Goal: Navigation & Orientation: Find specific page/section

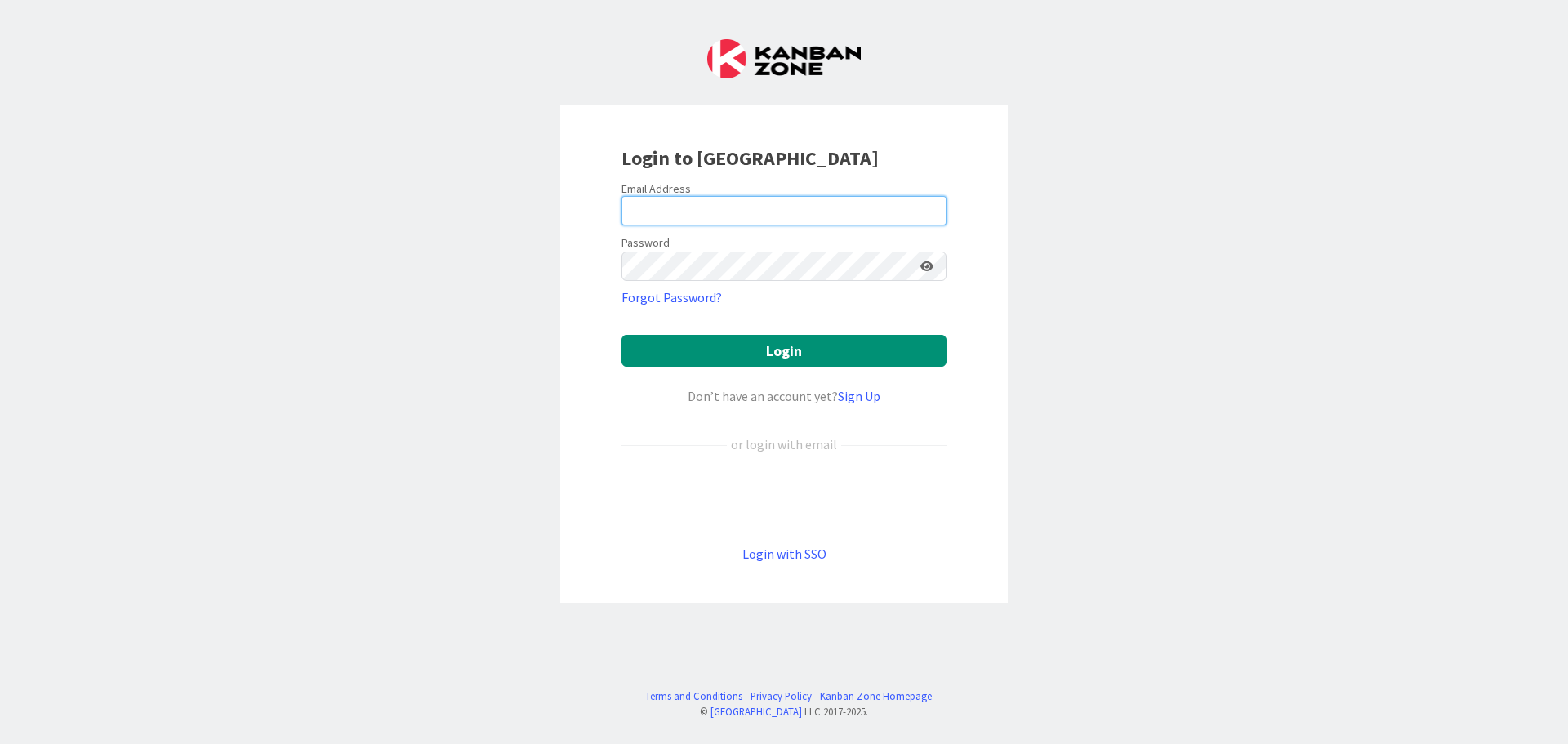
click at [743, 216] on input "email" at bounding box center [784, 211] width 325 height 30
click at [779, 553] on link "Login with SSO" at bounding box center [784, 554] width 84 height 16
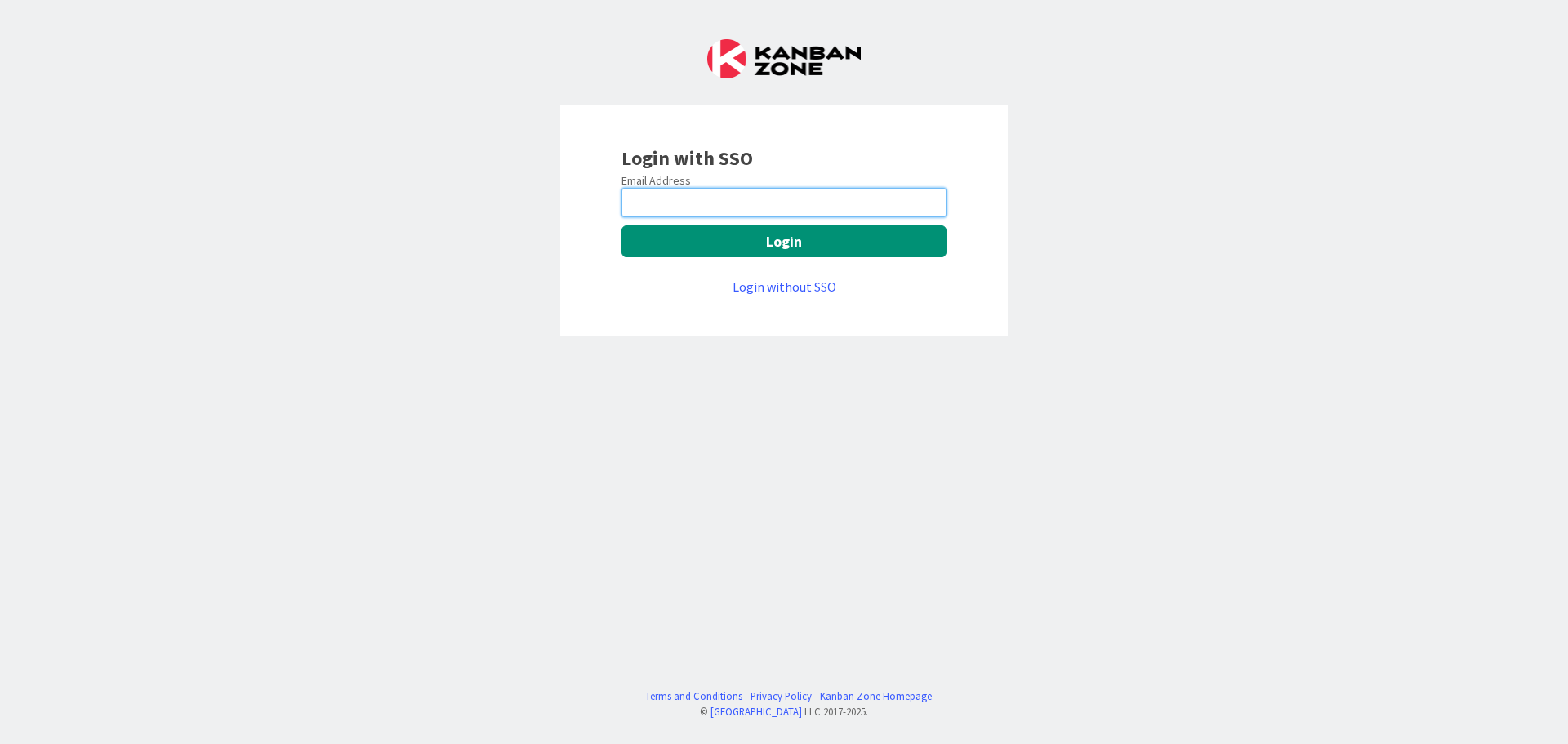
click at [658, 198] on input "email" at bounding box center [784, 202] width 325 height 30
type input "[EMAIL_ADDRESS][DOMAIN_NAME]"
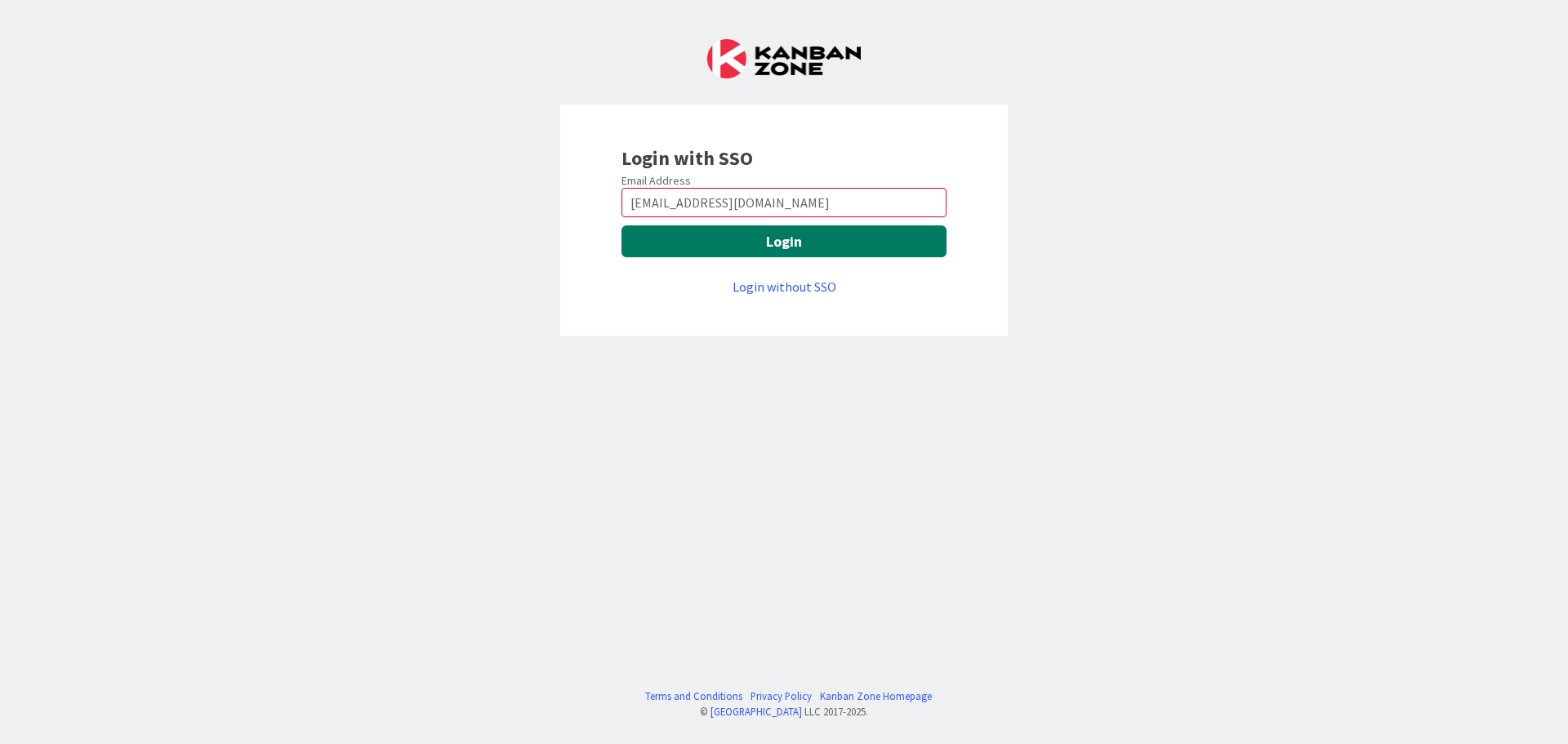
click at [738, 253] on button "Login" at bounding box center [784, 241] width 325 height 32
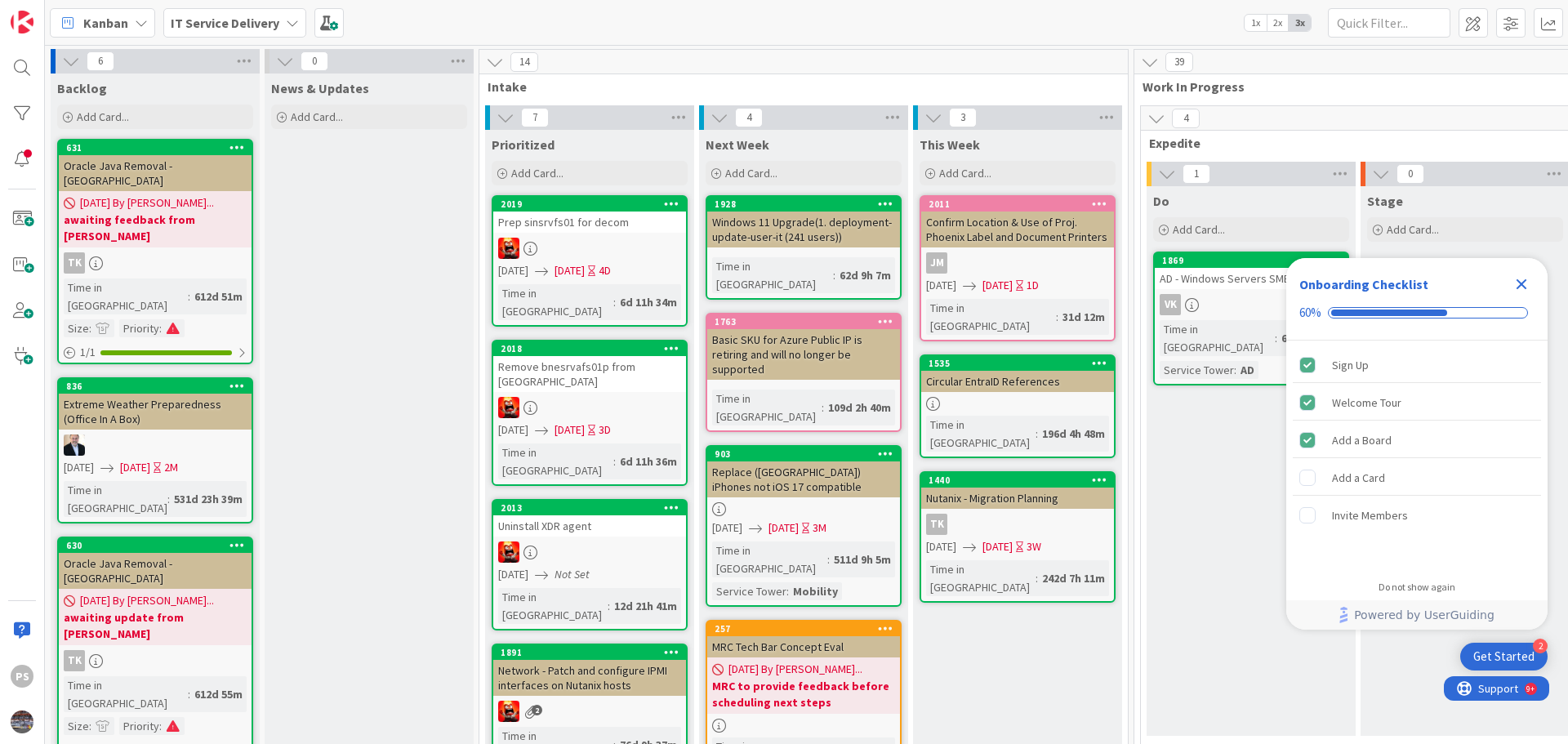
click at [1522, 284] on icon "Close Checklist" at bounding box center [1522, 285] width 10 height 10
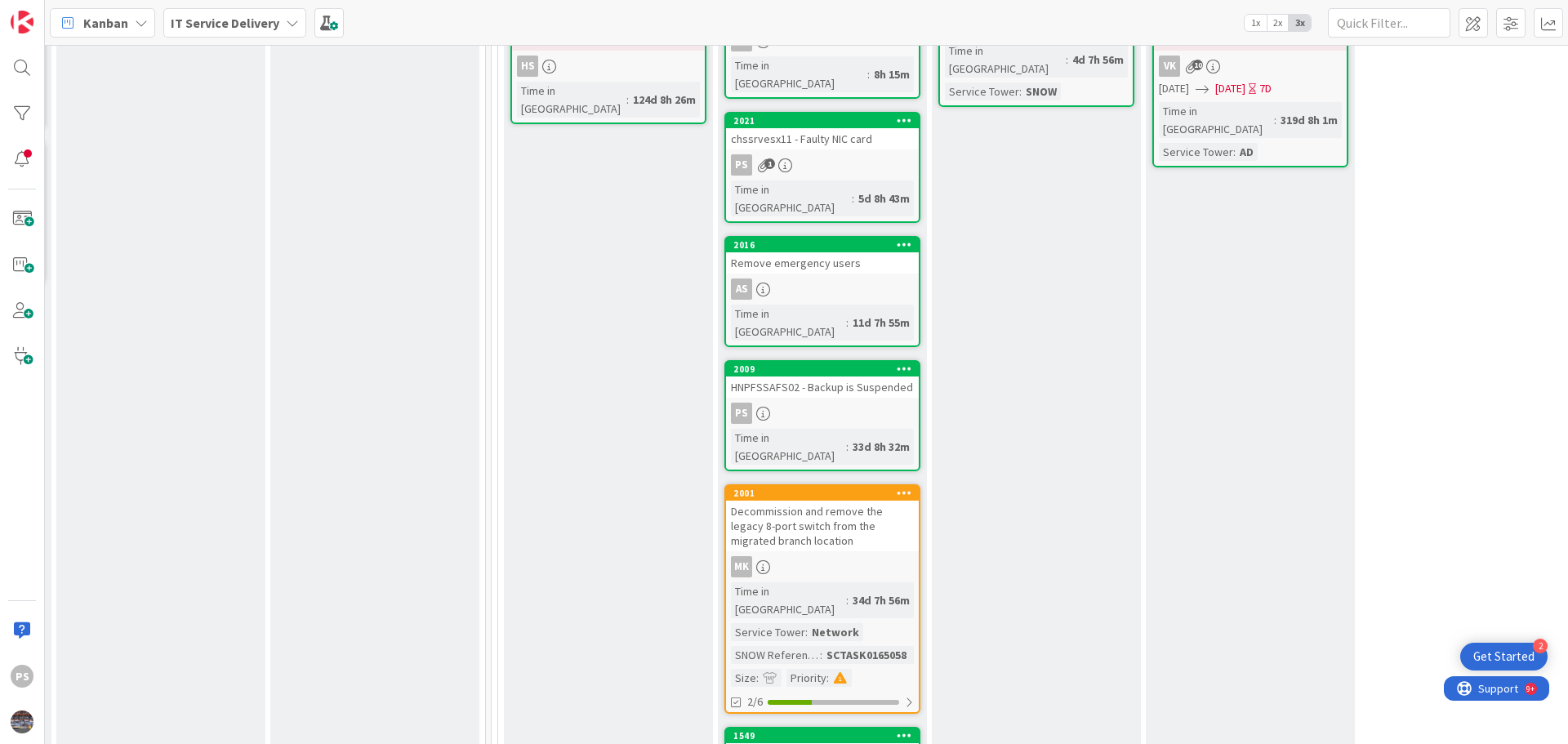
scroll to position [980, 643]
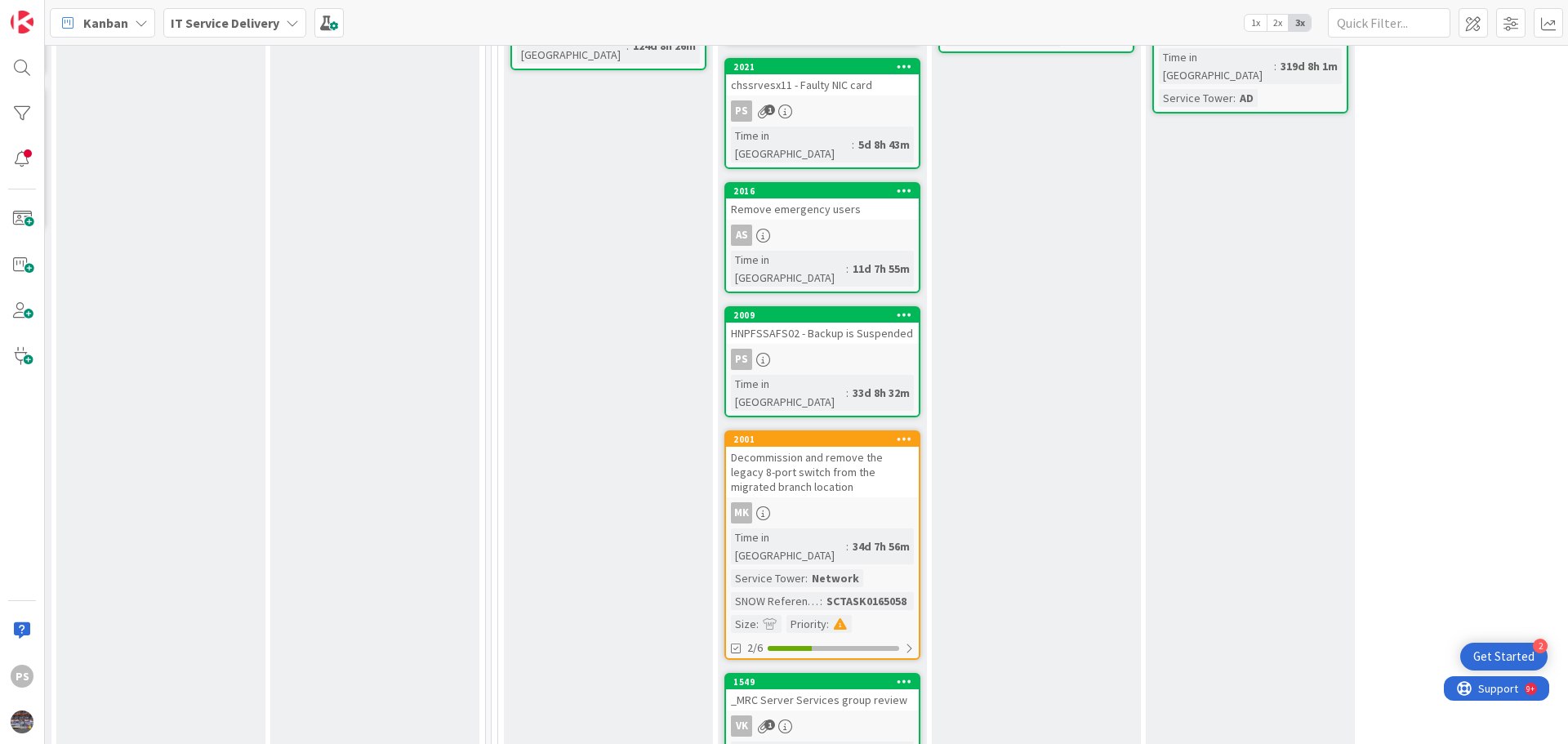
click at [845, 689] on div "_MRC Server Services group review" at bounding box center [823, 700] width 193 height 21
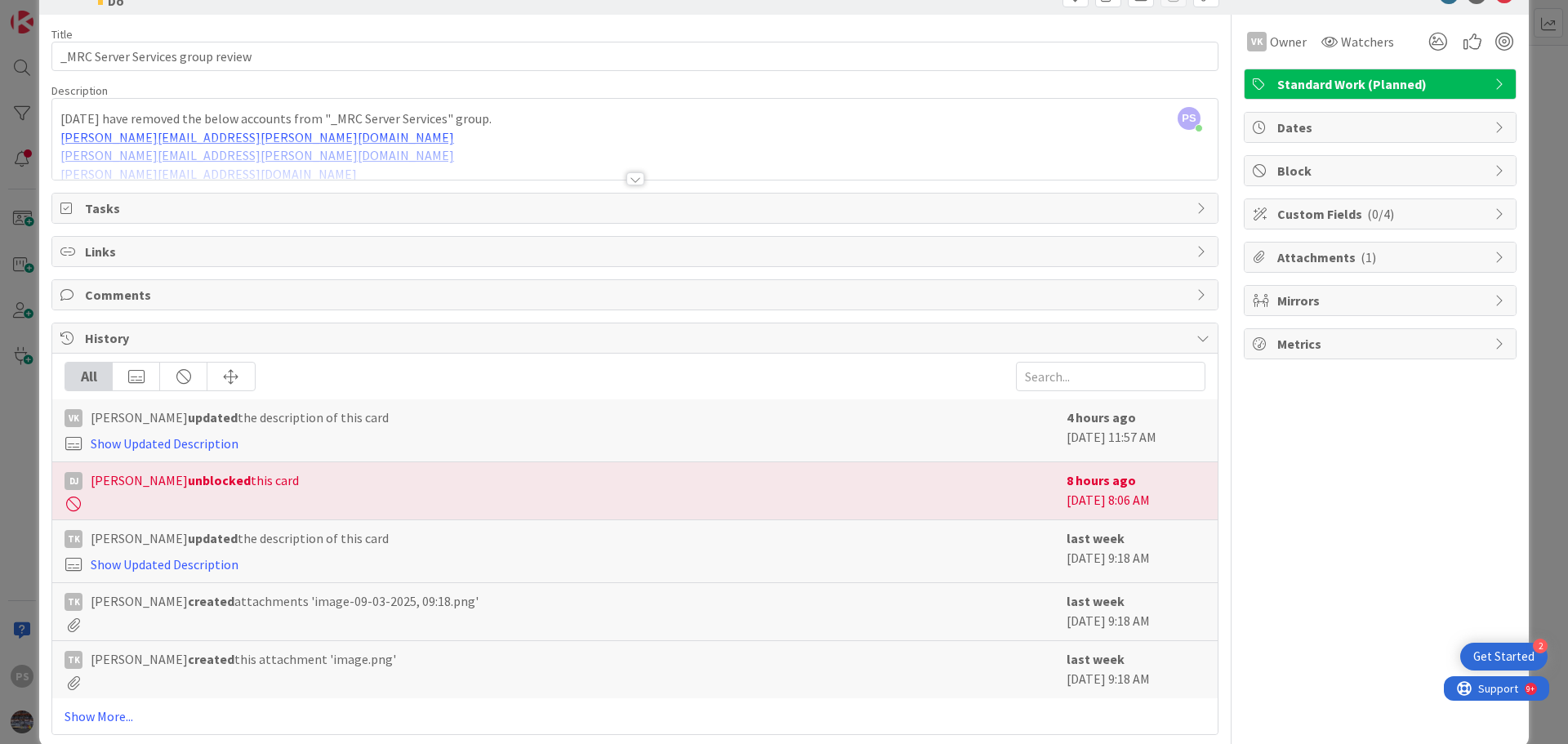
scroll to position [76, 0]
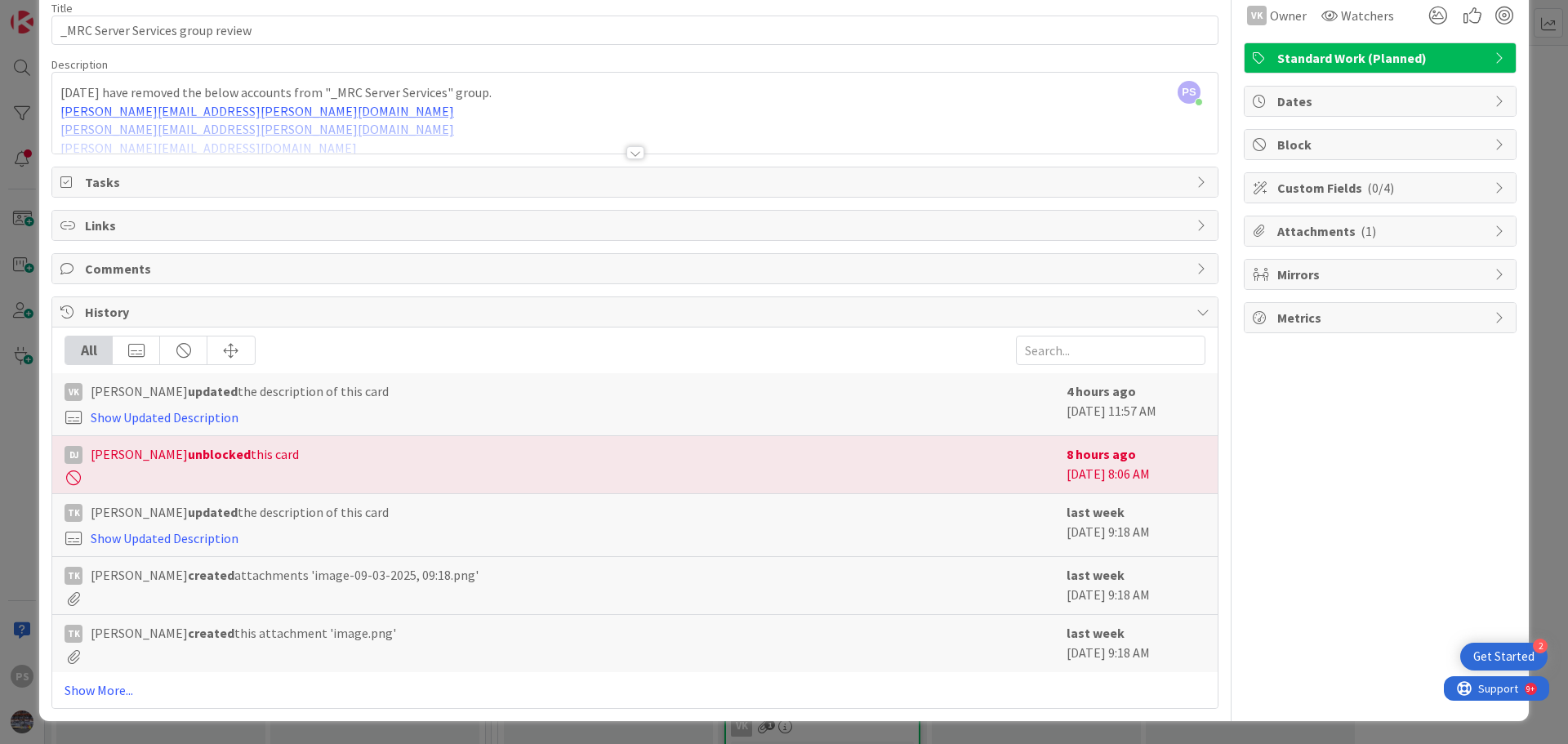
click at [640, 150] on div at bounding box center [634, 133] width 1165 height 42
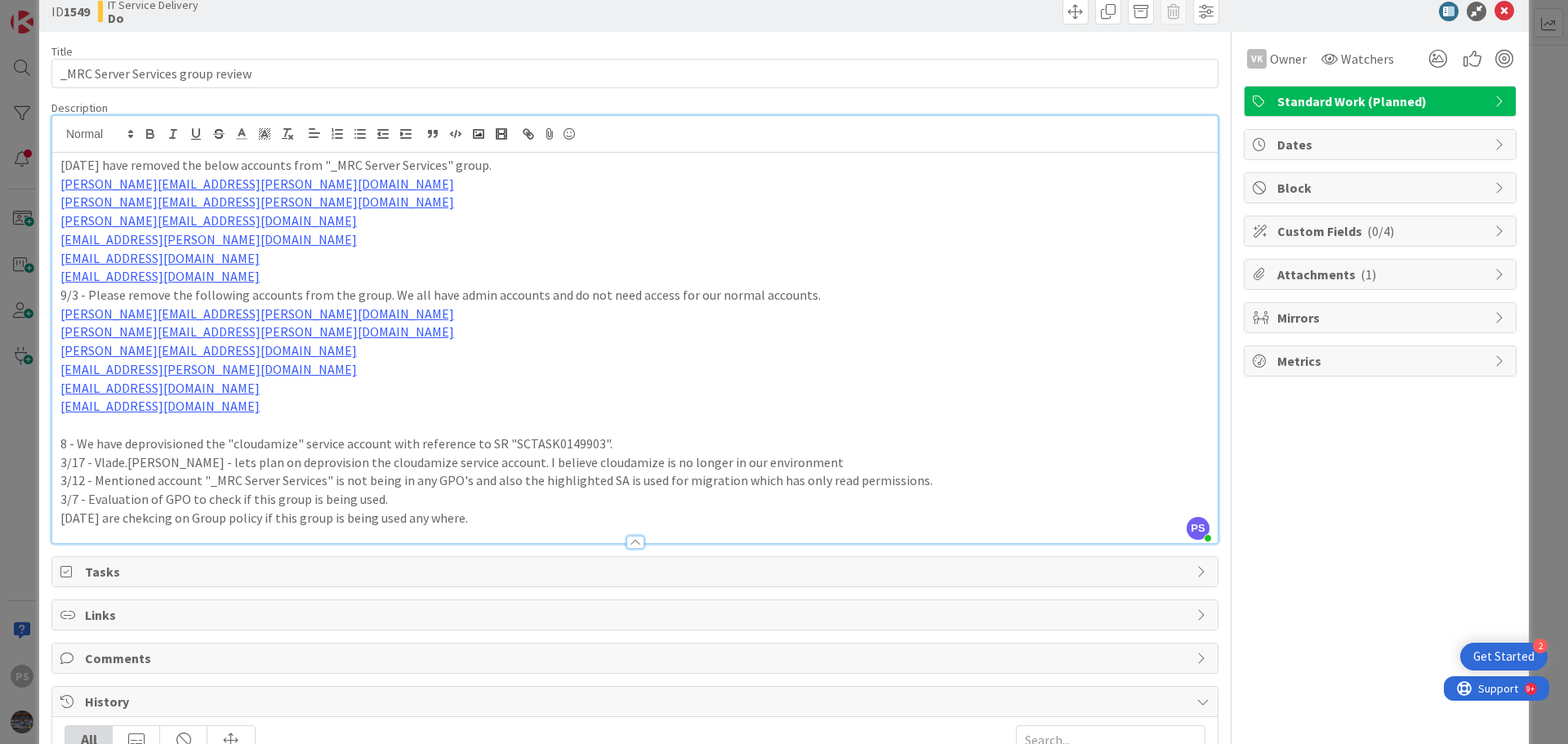
scroll to position [13, 0]
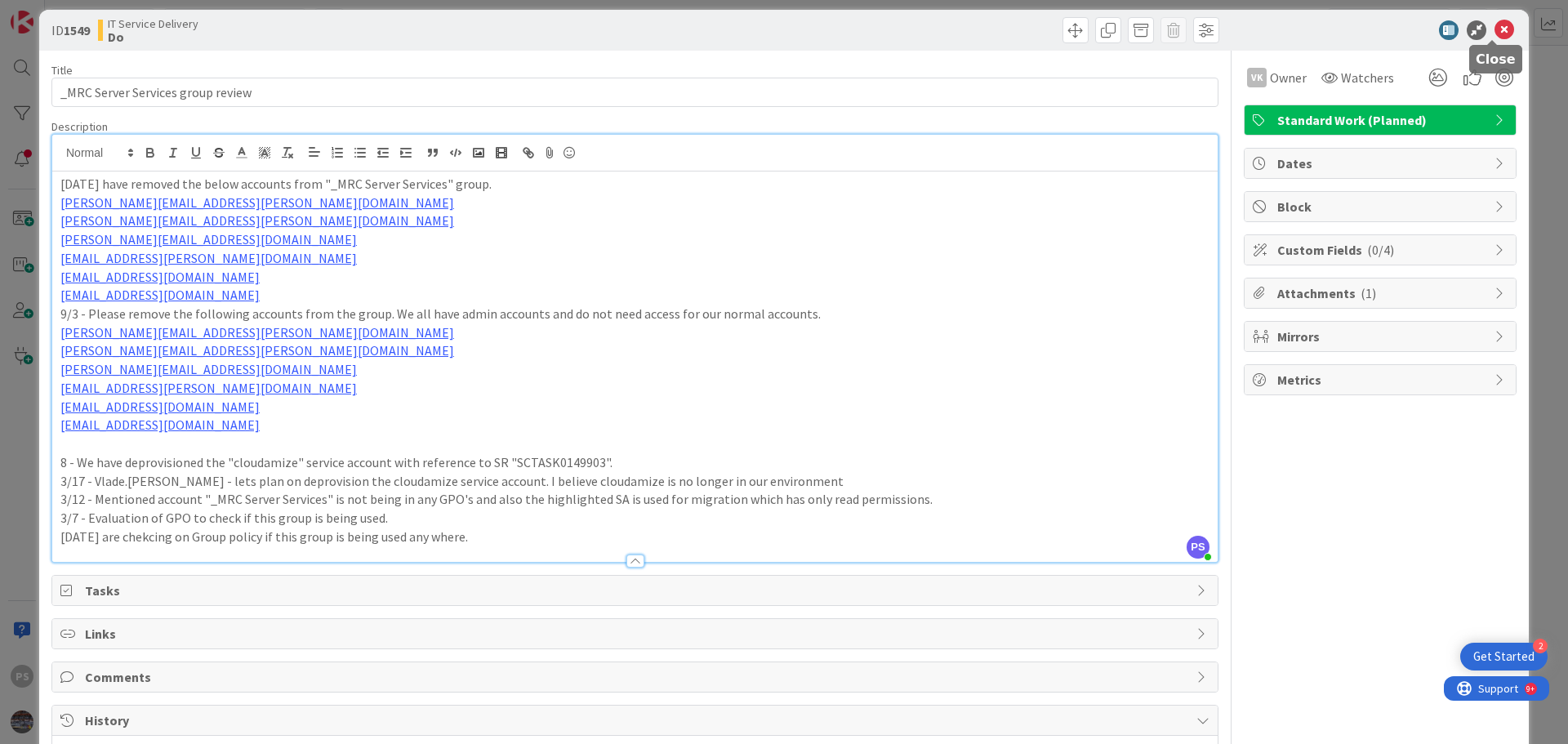
click at [1494, 32] on icon at bounding box center [1504, 30] width 20 height 20
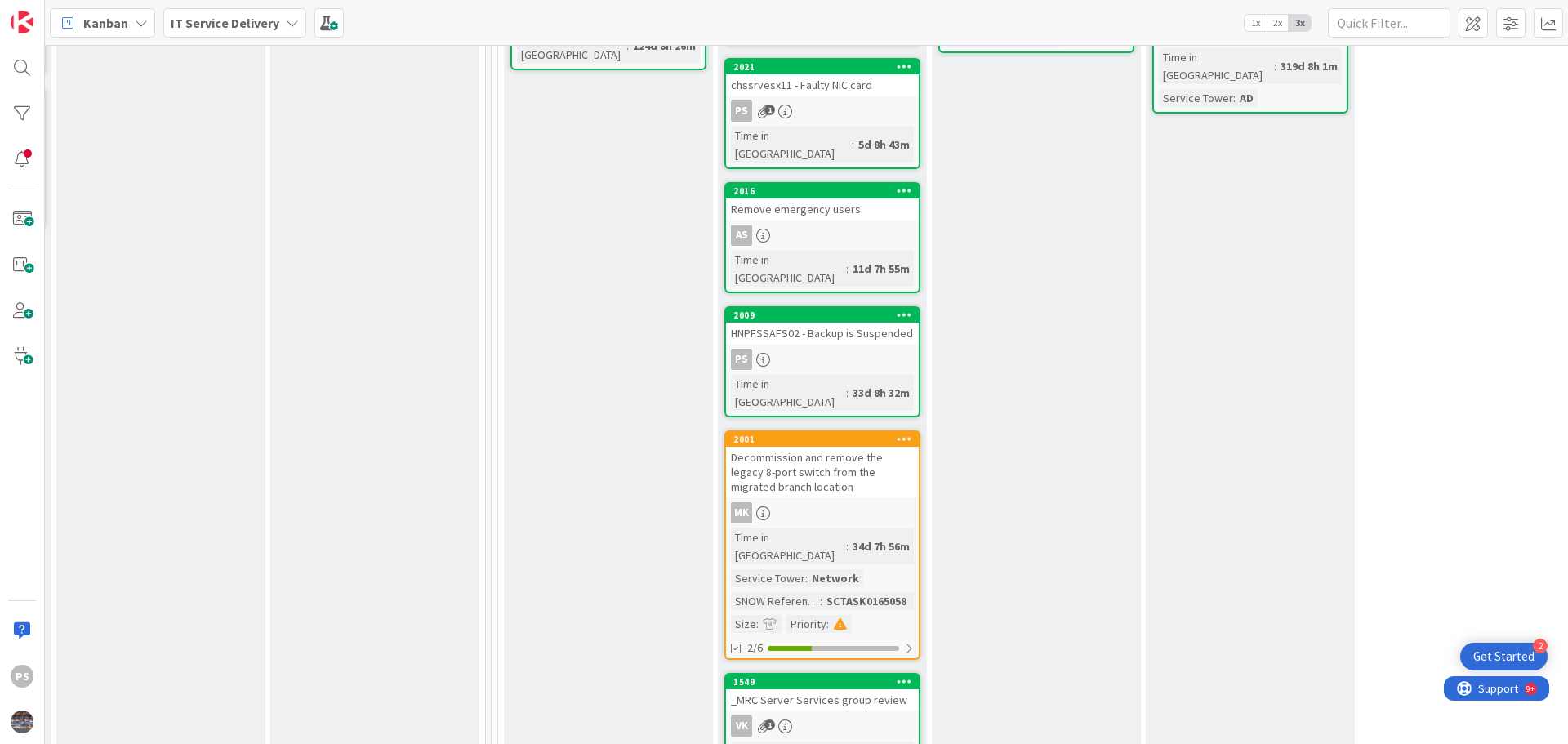
click at [789, 720] on icon at bounding box center [785, 727] width 14 height 14
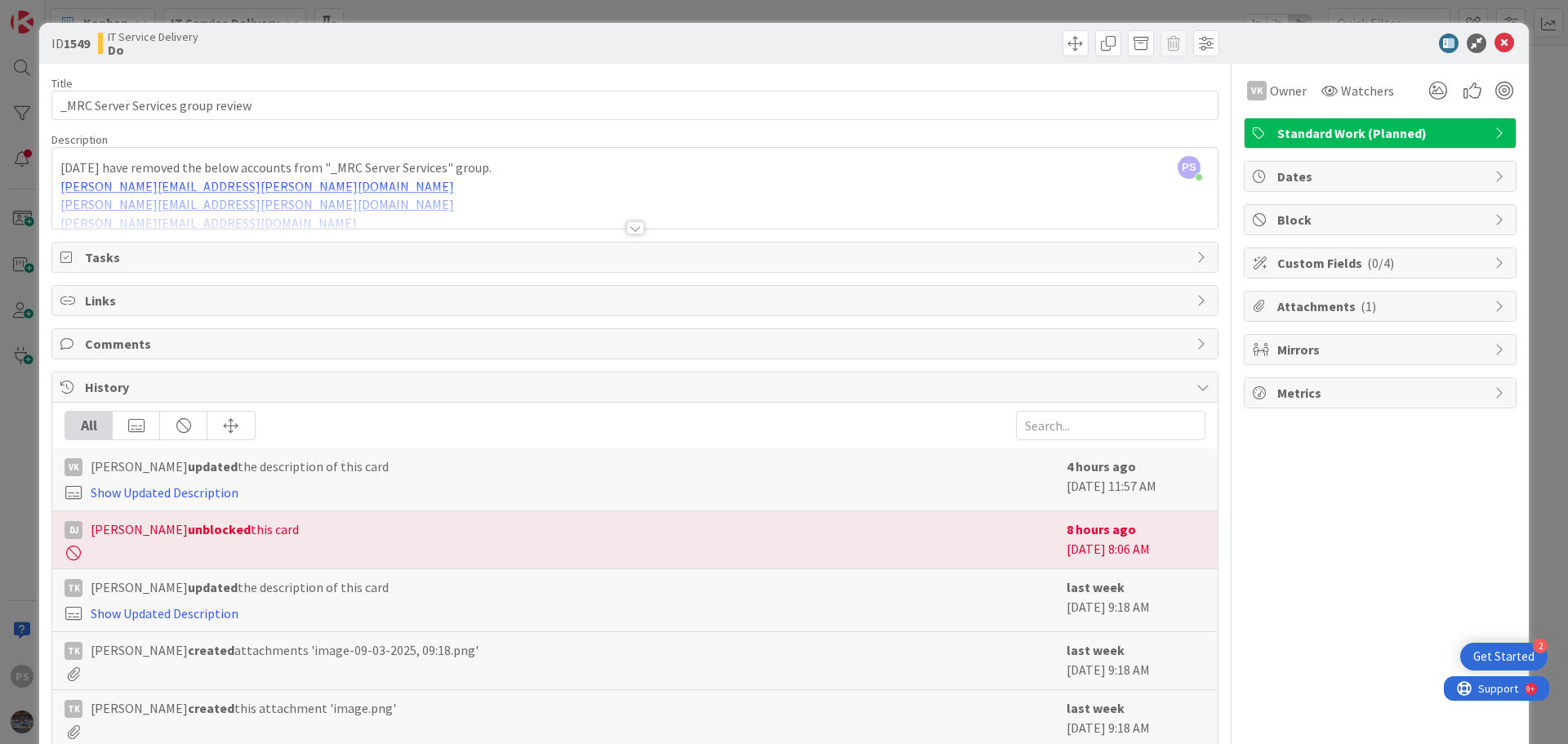
click at [627, 226] on div at bounding box center [635, 227] width 18 height 13
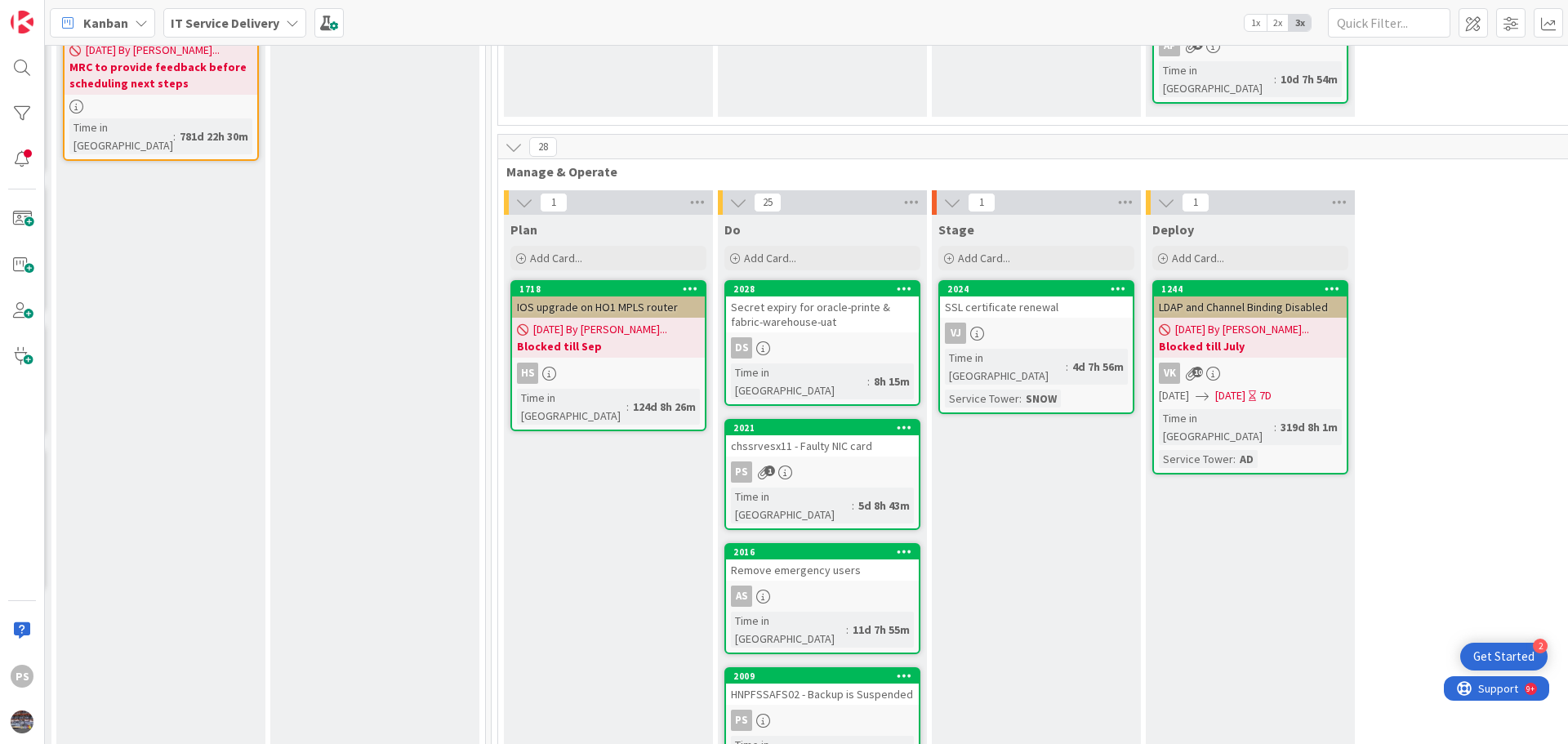
scroll to position [491, 643]
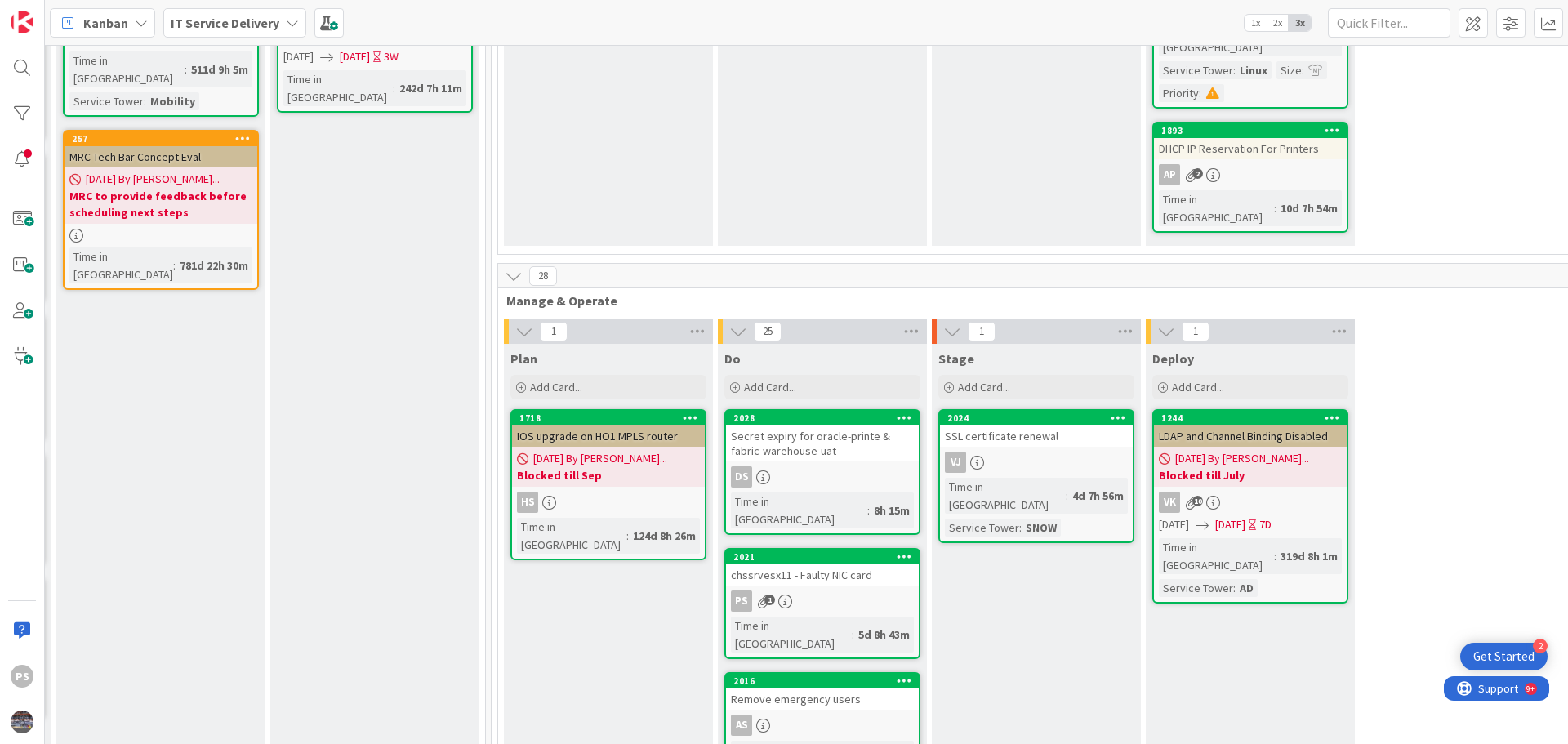
click at [1274, 467] on b "Blocked till July" at bounding box center [1250, 475] width 183 height 16
click at [1042, 451] on div "VJ" at bounding box center [1036, 462] width 193 height 21
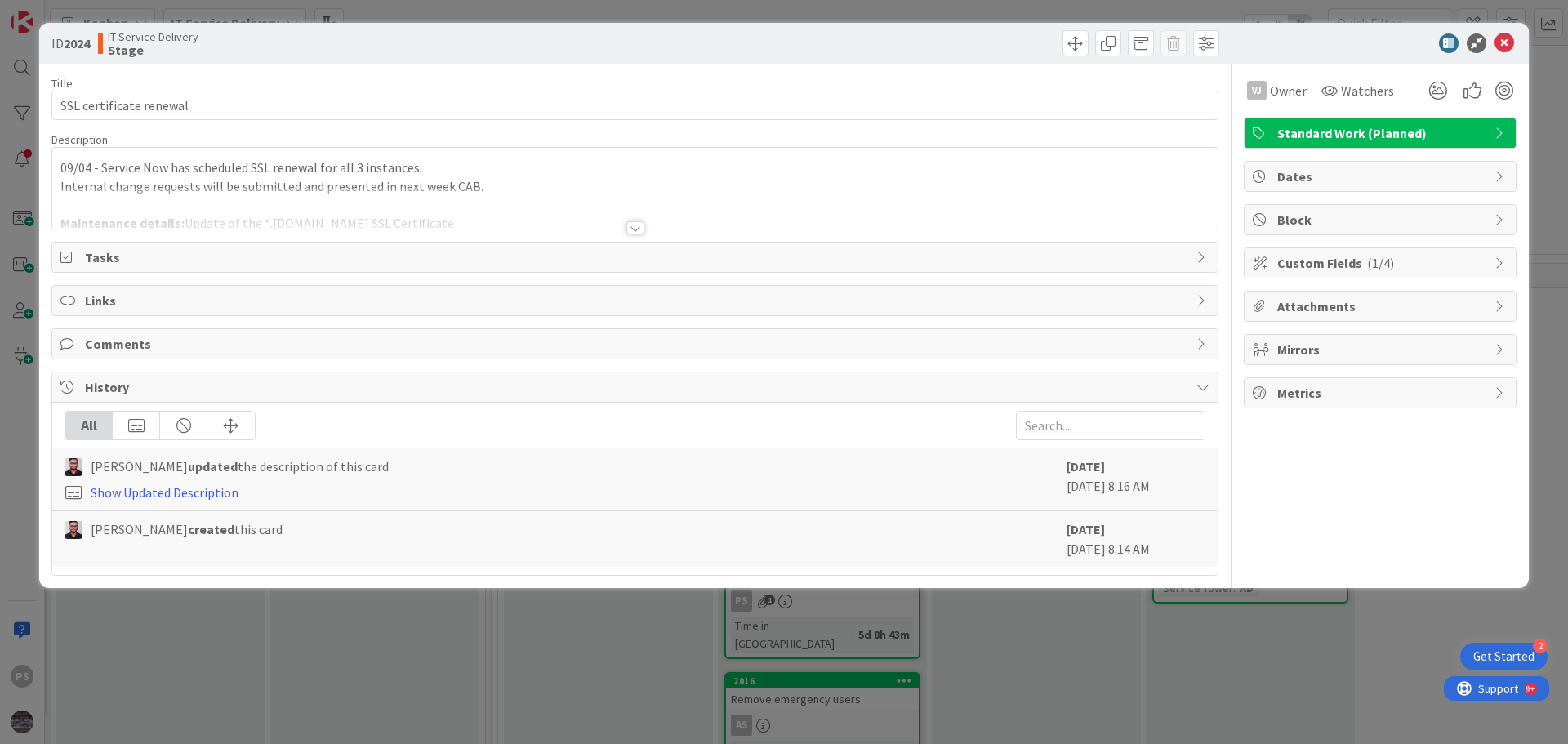
click at [643, 233] on div at bounding box center [635, 227] width 18 height 13
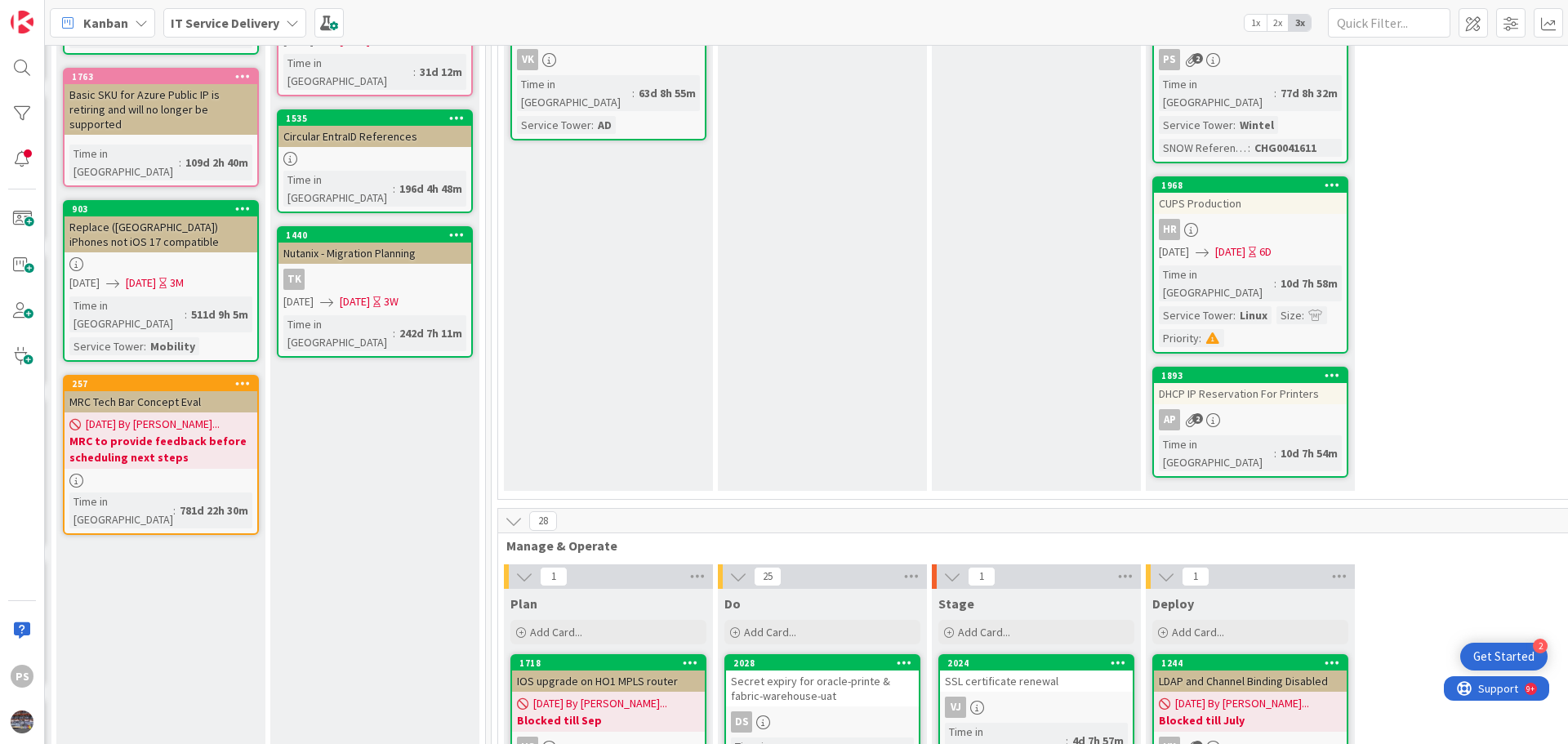
click at [1289, 383] on div "DHCP IP Reservation For Printers" at bounding box center [1250, 393] width 193 height 21
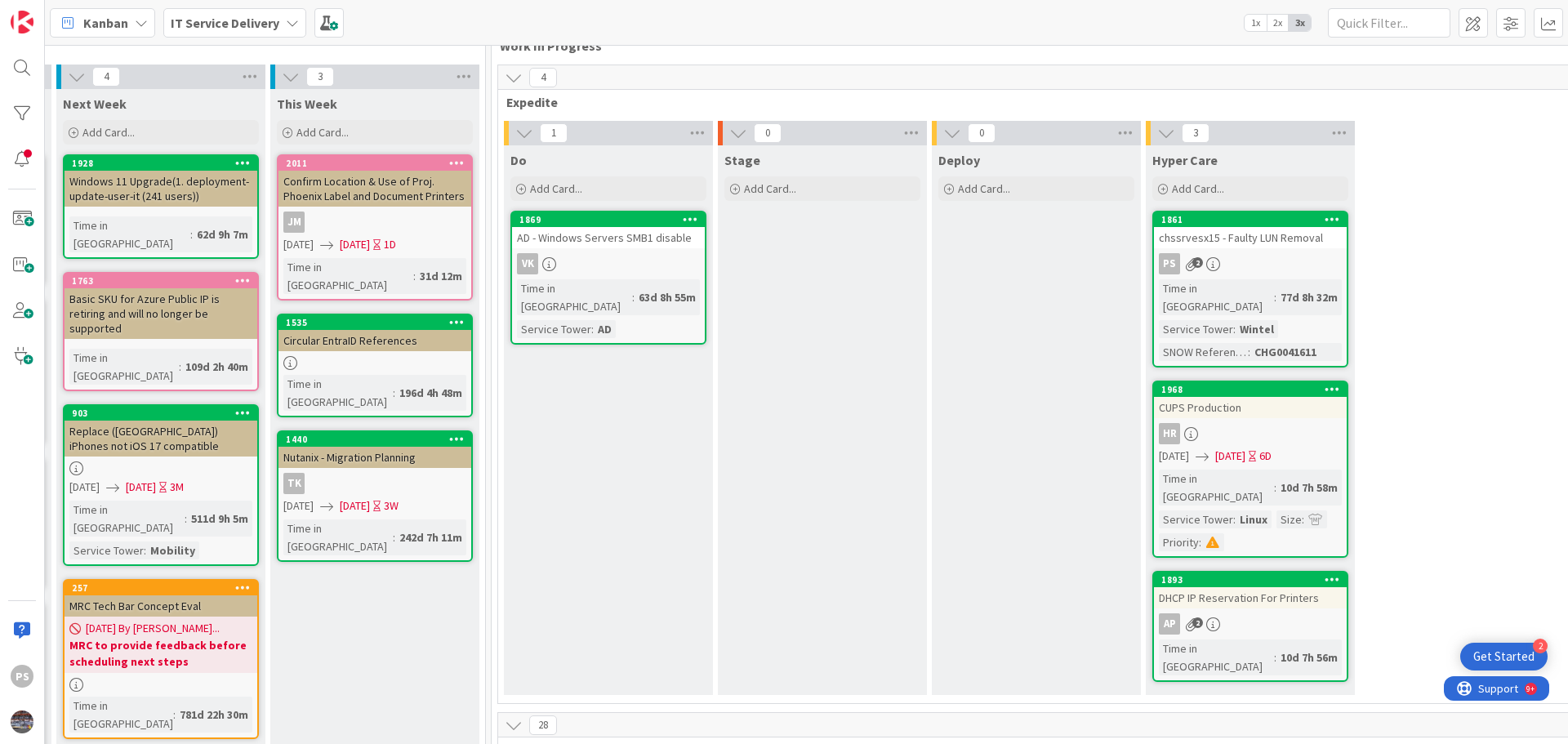
scroll to position [0, 643]
